Goal: Navigation & Orientation: Understand site structure

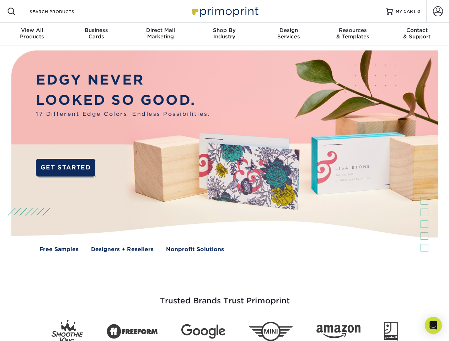
click at [224, 171] on img at bounding box center [224, 157] width 444 height 222
click at [11, 11] on span at bounding box center [11, 11] width 9 height 9
click at [438, 11] on span at bounding box center [438, 11] width 10 height 10
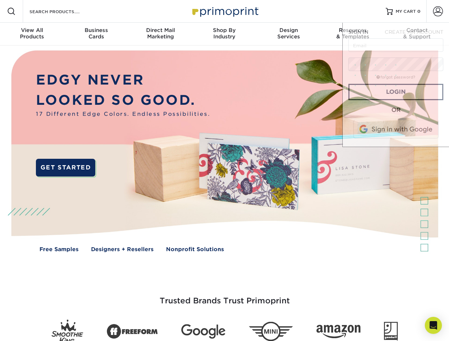
click at [32, 34] on div "View All Products" at bounding box center [32, 33] width 64 height 13
click at [96, 34] on div "Business Cards" at bounding box center [96, 33] width 64 height 13
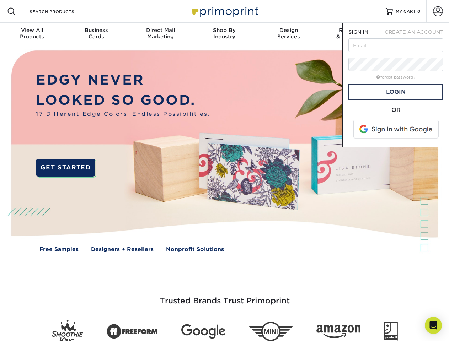
click at [160, 34] on div "Direct Mail Marketing" at bounding box center [160, 33] width 64 height 13
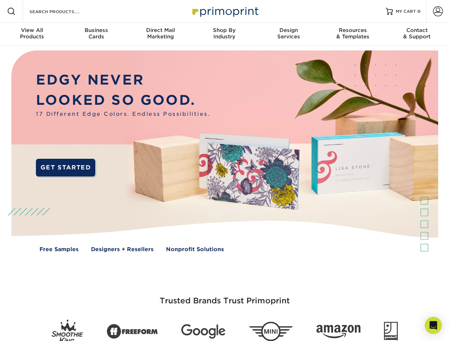
click at [224, 34] on div "Shop By Industry" at bounding box center [224, 33] width 64 height 13
click at [289, 34] on div "Design Services" at bounding box center [289, 33] width 64 height 13
click at [353, 34] on span "SIGN IN" at bounding box center [358, 32] width 20 height 6
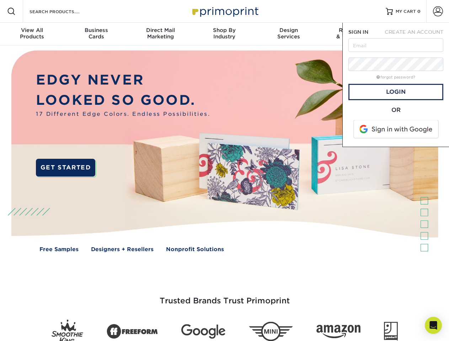
click at [417, 34] on div "Contact & Support" at bounding box center [417, 33] width 64 height 13
